Goal: Information Seeking & Learning: Check status

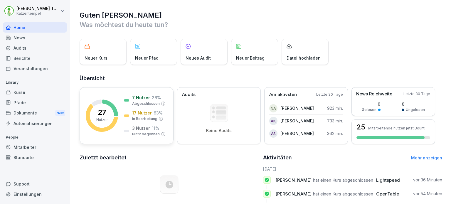
click at [137, 99] on p "7 Nutzer" at bounding box center [141, 97] width 18 height 6
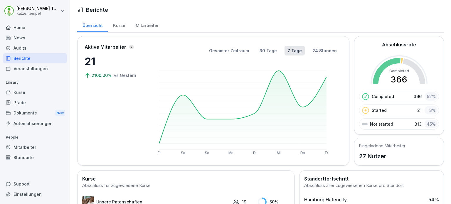
click at [147, 25] on div "Mitarbeiter" at bounding box center [146, 24] width 33 height 15
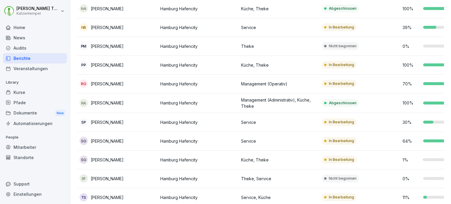
scroll to position [389, 0]
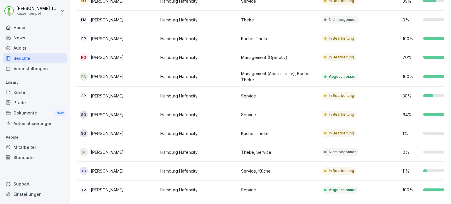
click at [123, 168] on p "Tobias Schwaiger" at bounding box center [107, 171] width 33 height 6
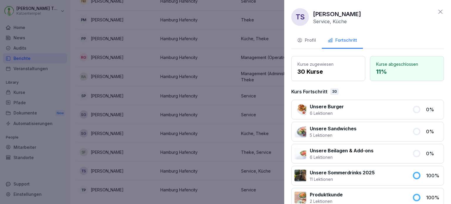
click at [311, 41] on div "Profil" at bounding box center [306, 40] width 19 height 7
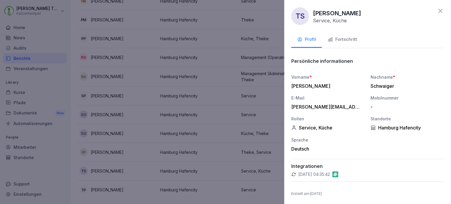
scroll to position [0, 0]
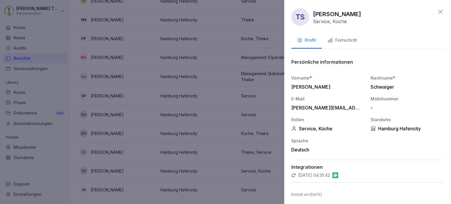
click at [437, 10] on icon at bounding box center [439, 11] width 7 height 7
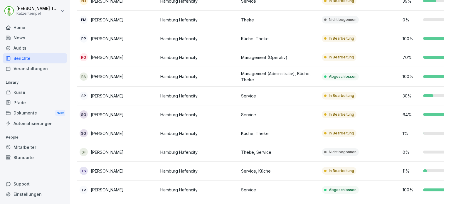
click at [34, 148] on div "Mitarbeiter" at bounding box center [35, 147] width 64 height 10
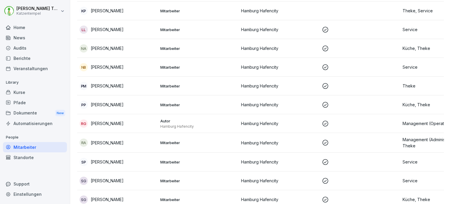
scroll to position [388, 0]
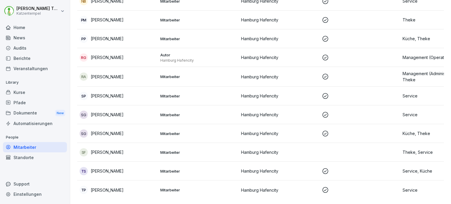
click at [113, 168] on p "Tobias Schwaiger" at bounding box center [107, 171] width 33 height 6
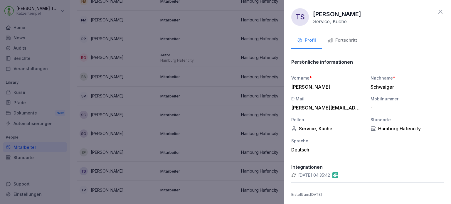
scroll to position [1, 0]
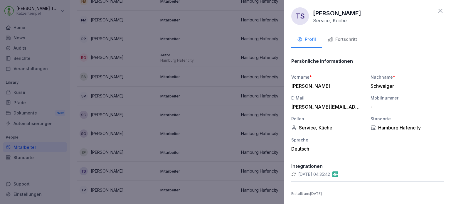
click at [46, 37] on div at bounding box center [225, 102] width 451 height 204
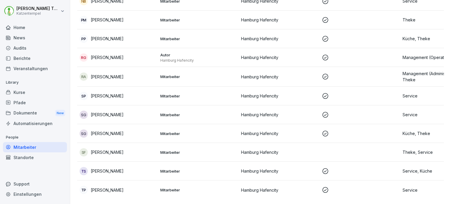
click at [14, 197] on div "Einstellungen" at bounding box center [35, 194] width 64 height 10
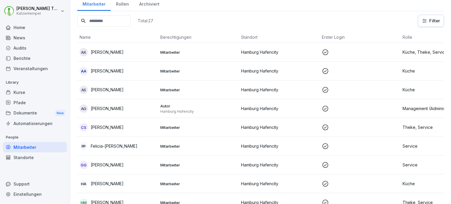
select select "**"
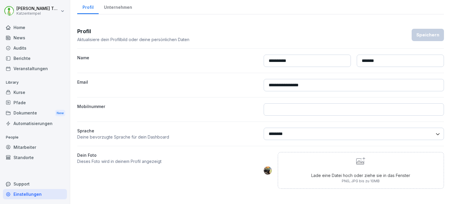
click at [114, 3] on div "Unternehmen" at bounding box center [118, 6] width 38 height 15
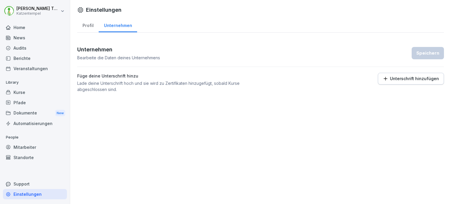
click at [48, 38] on div "News" at bounding box center [35, 38] width 64 height 10
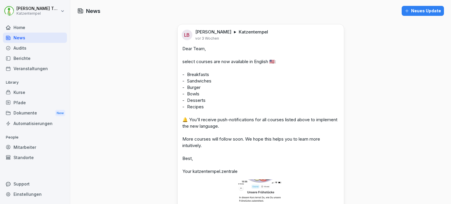
click at [35, 45] on div "Audits" at bounding box center [35, 48] width 64 height 10
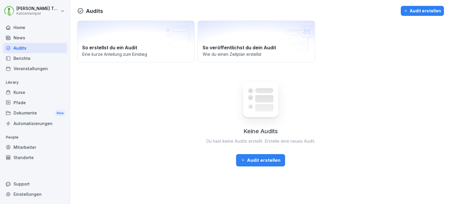
click at [29, 35] on div "News" at bounding box center [35, 38] width 64 height 10
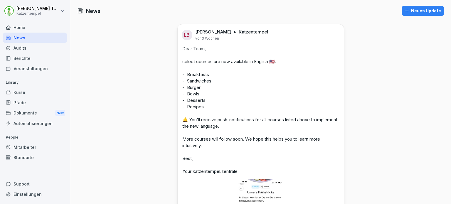
click at [30, 54] on div "Berichte" at bounding box center [35, 58] width 64 height 10
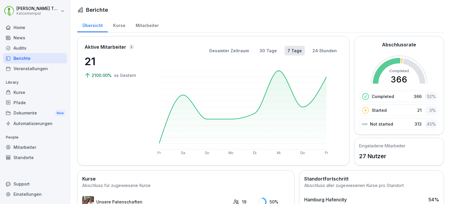
click at [118, 27] on div "Kurse" at bounding box center [119, 24] width 23 height 15
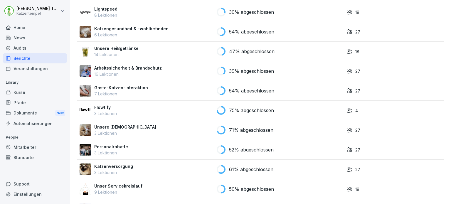
scroll to position [357, 0]
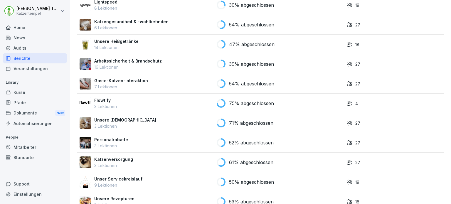
click at [323, 104] on div "75% abgeschlossen" at bounding box center [278, 103] width 125 height 9
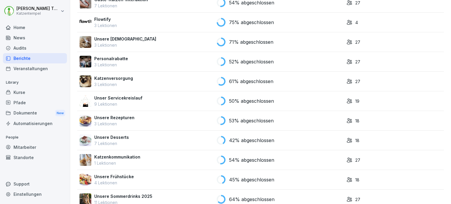
scroll to position [490, 0]
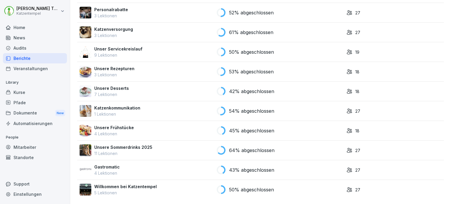
click at [154, 105] on div "Katzenkommunikation 1 Lektionen" at bounding box center [145, 111] width 132 height 12
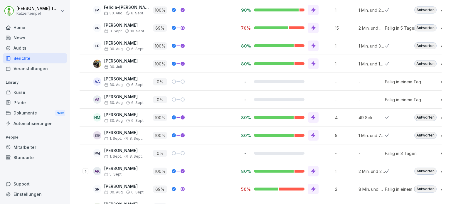
scroll to position [257, 0]
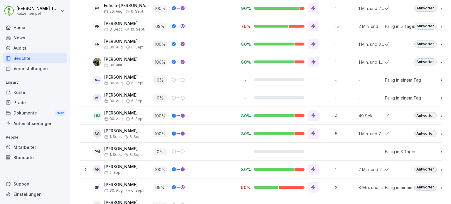
click at [418, 187] on div "Antworten" at bounding box center [425, 187] width 22 height 7
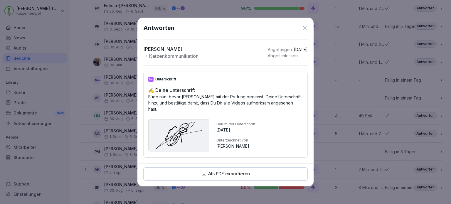
click at [307, 28] on div "Antworten Sara Petushi Katzenkommunikation Angefangen : 30. Aug. 2025 Abgeschlo…" at bounding box center [225, 91] width 176 height 146
click at [304, 28] on icon at bounding box center [305, 28] width 6 height 6
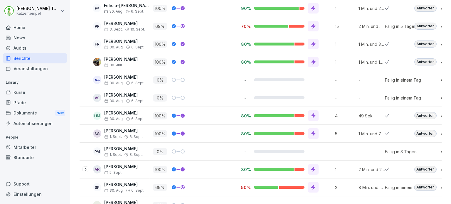
click at [421, 27] on div "Antworten" at bounding box center [425, 26] width 22 height 7
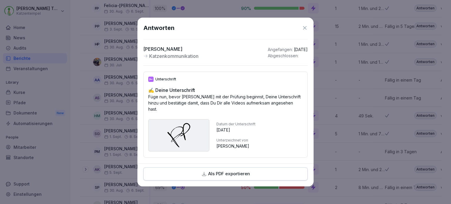
click at [305, 30] on icon at bounding box center [305, 28] width 6 height 6
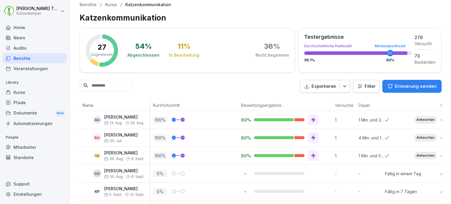
scroll to position [1, 0]
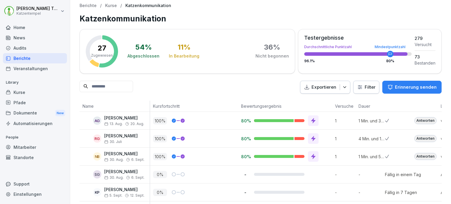
click at [27, 48] on div "Audits" at bounding box center [35, 48] width 64 height 10
